Goal: Transaction & Acquisition: Book appointment/travel/reservation

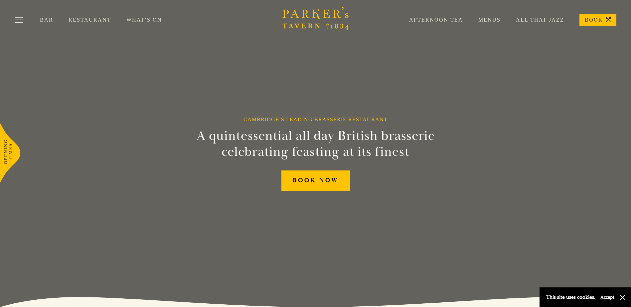
click at [79, 20] on link "Restaurant" at bounding box center [98, 20] width 58 height 7
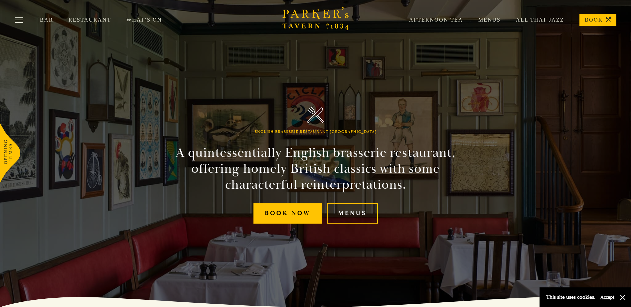
click at [604, 295] on button "Accept" at bounding box center [608, 298] width 14 height 6
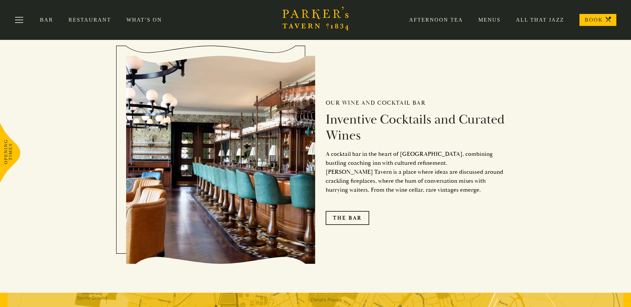
scroll to position [772, 0]
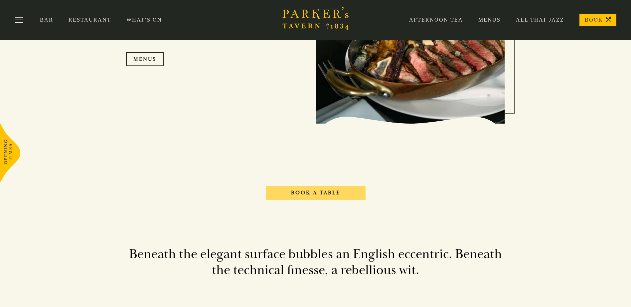
click at [306, 194] on link "Book A Table" at bounding box center [316, 193] width 100 height 14
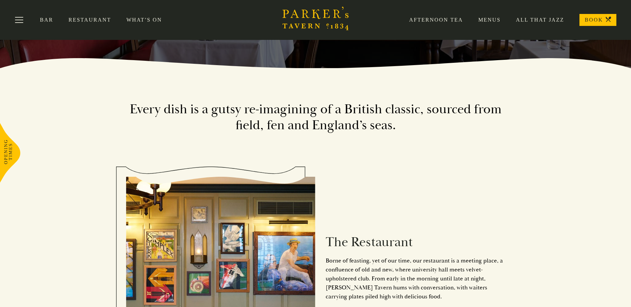
scroll to position [0, 0]
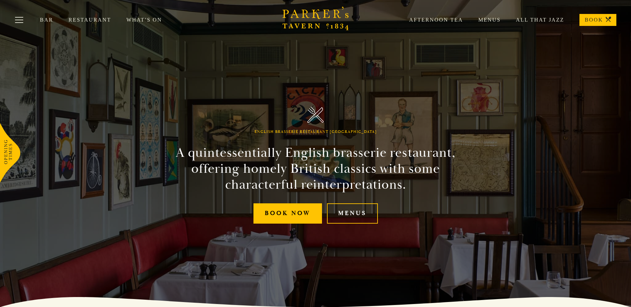
click at [5, 153] on icon at bounding box center [10, 153] width 20 height 60
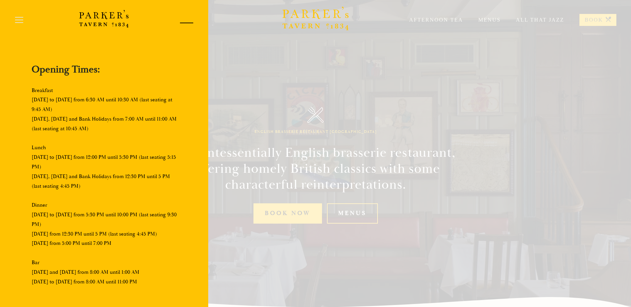
click at [187, 21] on div at bounding box center [184, 24] width 28 height 28
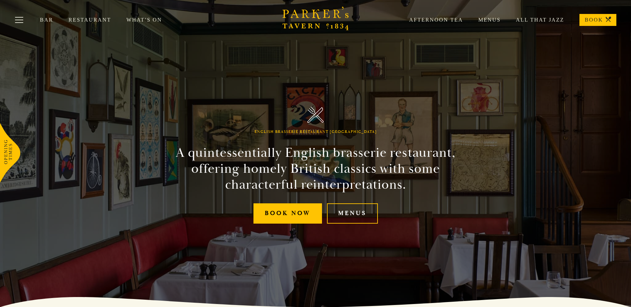
click at [529, 18] on link "All That Jazz" at bounding box center [533, 20] width 64 height 7
click at [536, 18] on link "All That Jazz" at bounding box center [533, 20] width 64 height 7
click at [318, 18] on icon "Brasserie Restaurant Cambridge | Parker's Tavern Cambridge" at bounding box center [316, 14] width 9 height 10
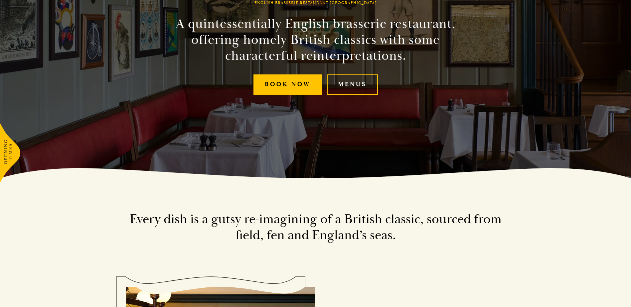
scroll to position [133, 0]
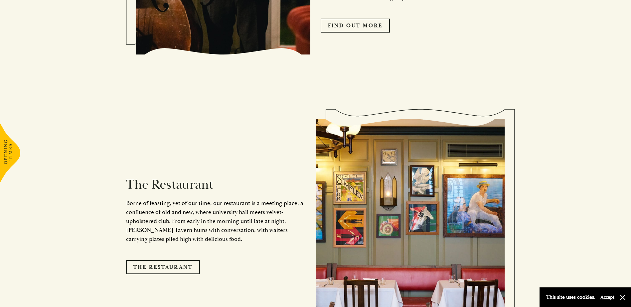
scroll to position [566, 0]
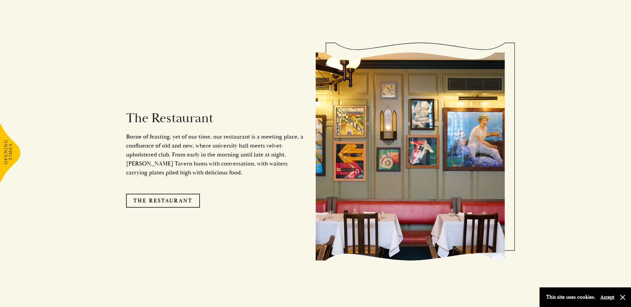
click at [168, 185] on div "The Restaurant Borne of feasting, yet of our time, our restaurant is a meeting …" at bounding box center [221, 156] width 190 height 169
click at [166, 194] on link "The Restaurant" at bounding box center [163, 201] width 74 height 14
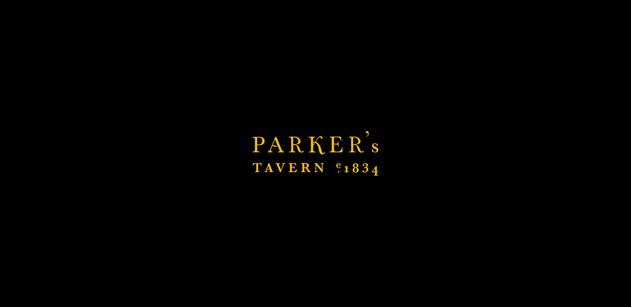
scroll to position [732, 0]
